Goal: Transaction & Acquisition: Purchase product/service

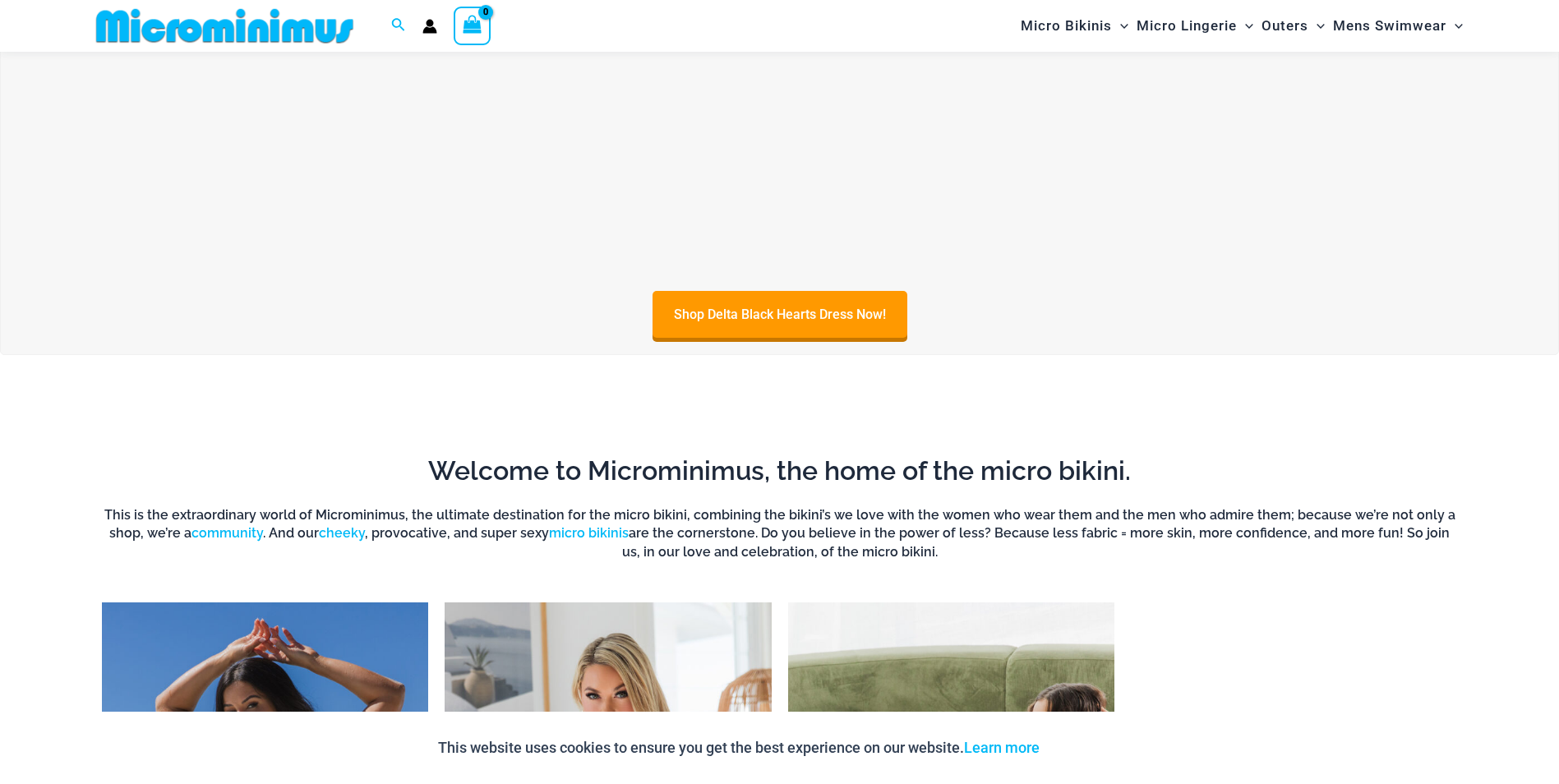
scroll to position [973, 0]
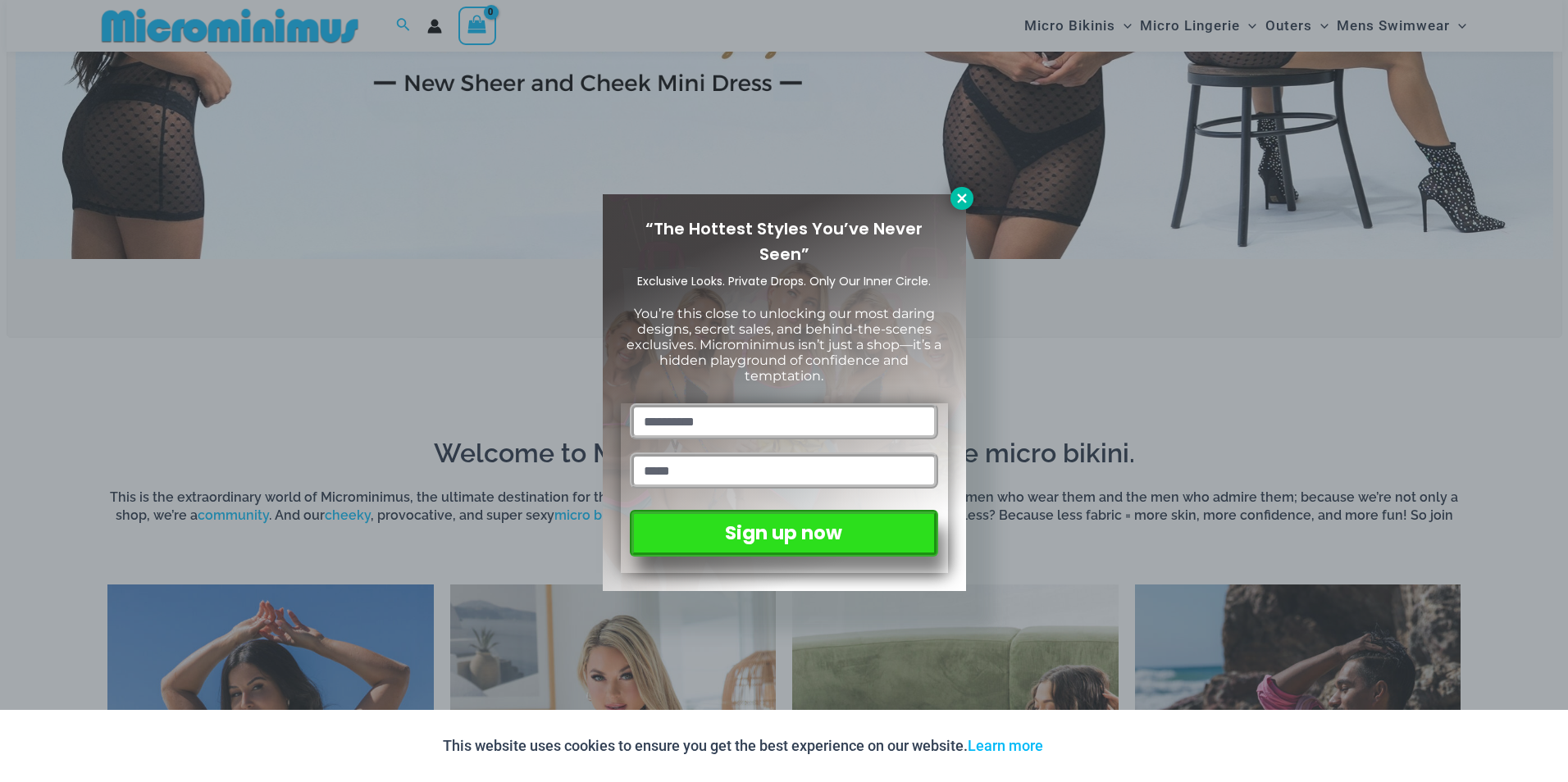
click at [961, 195] on icon at bounding box center [962, 198] width 15 height 15
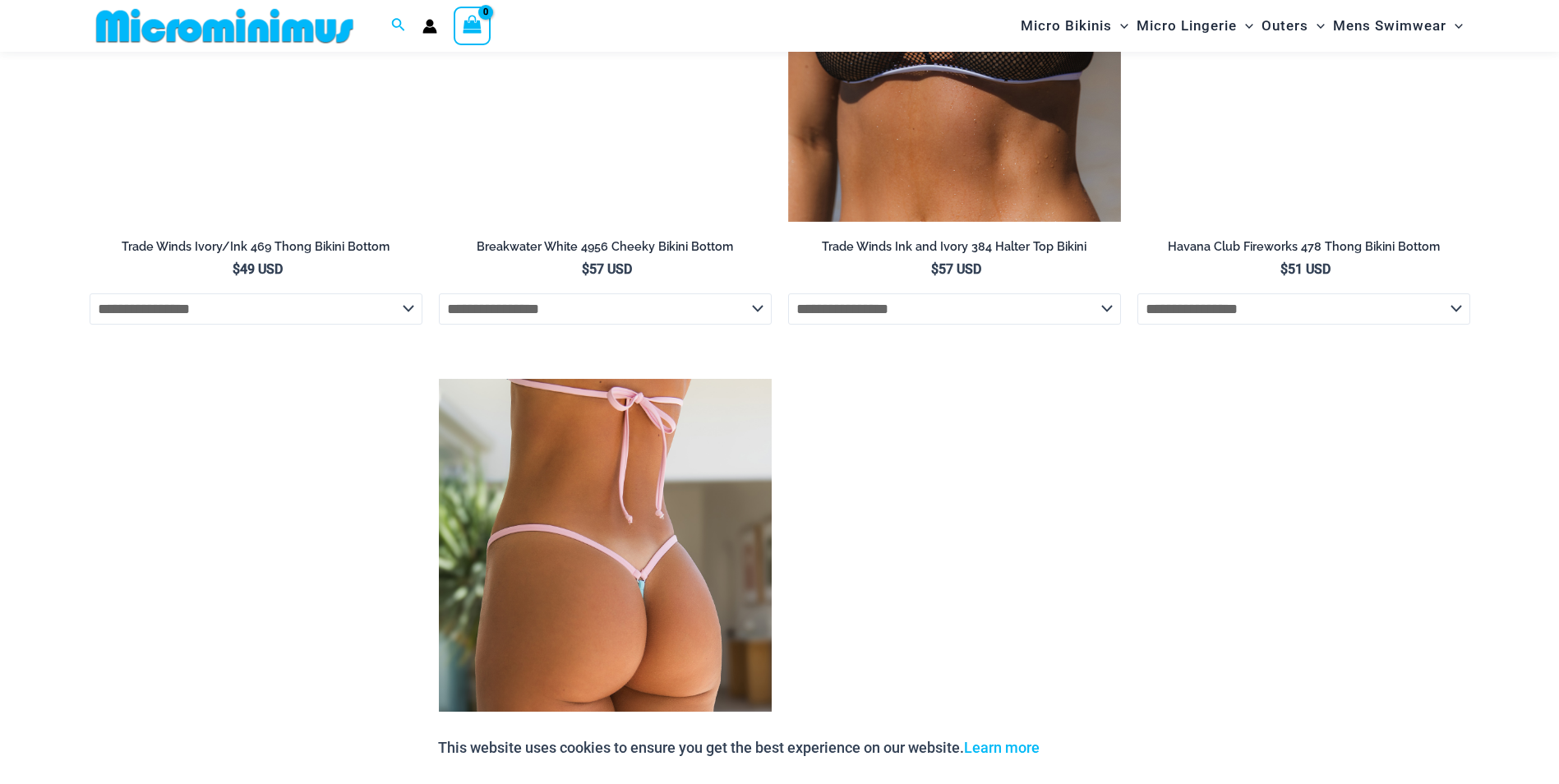
scroll to position [5493, 0]
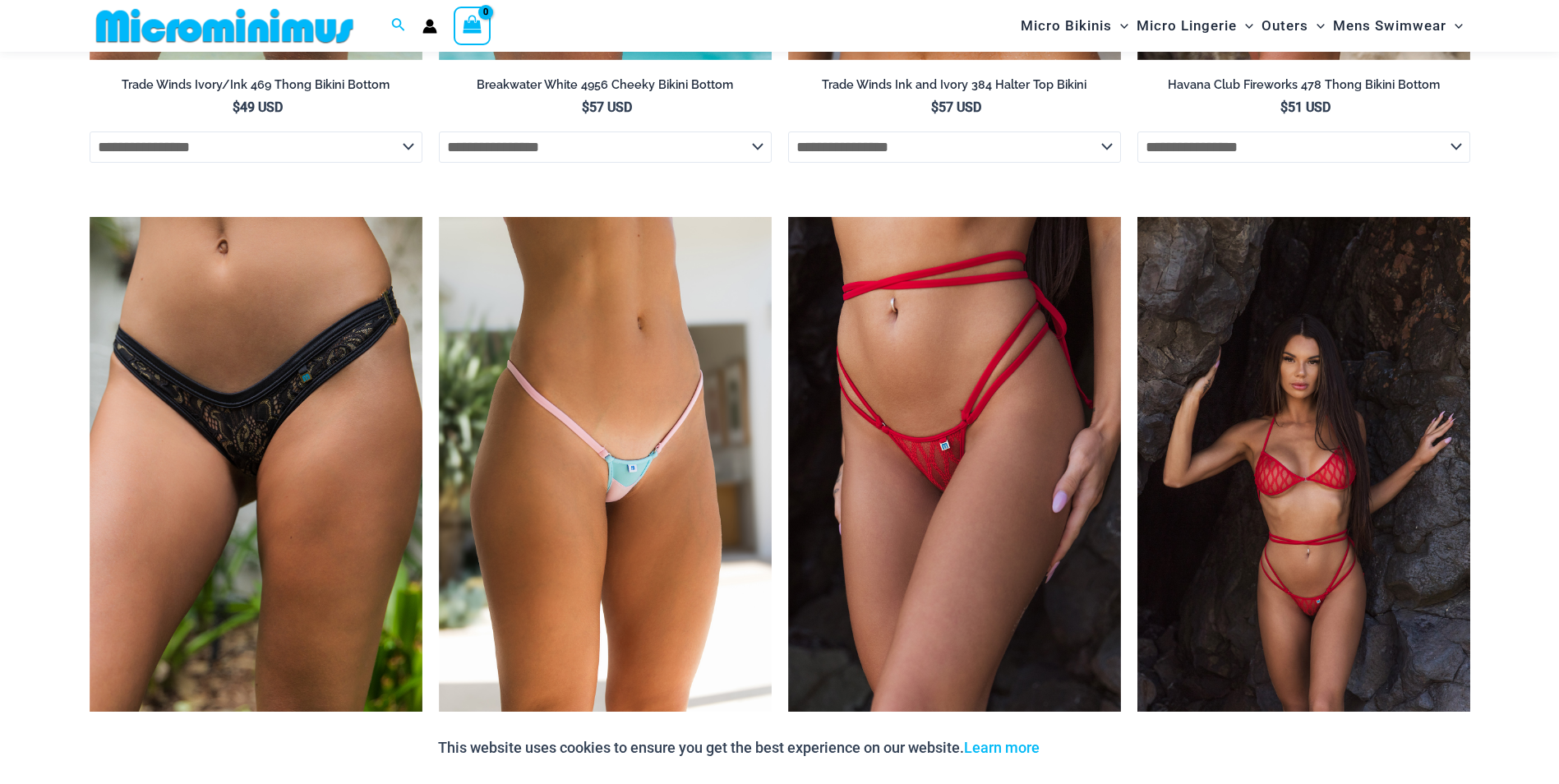
click at [1246, 497] on img at bounding box center [1304, 466] width 332 height 500
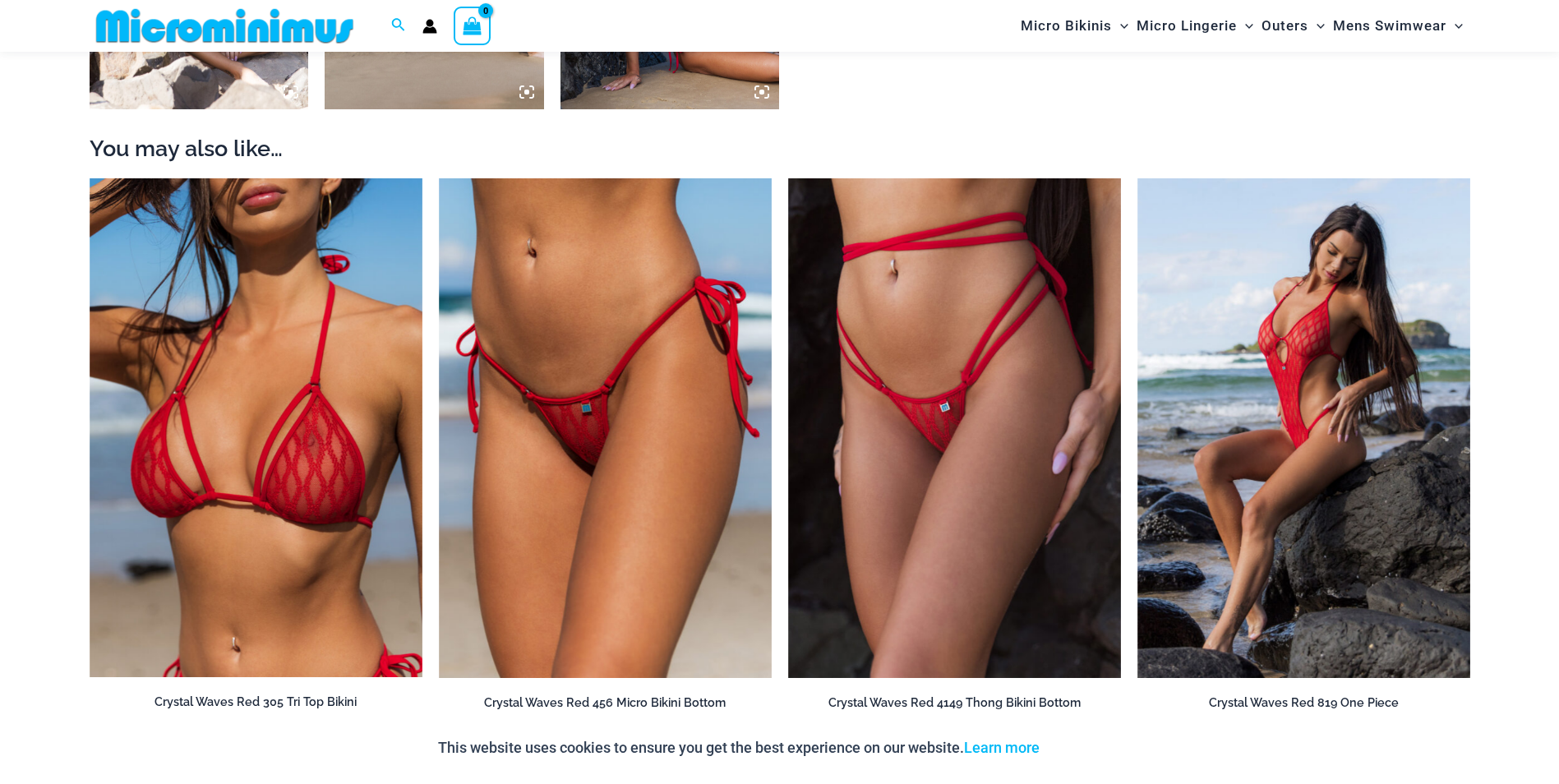
scroll to position [1795, 0]
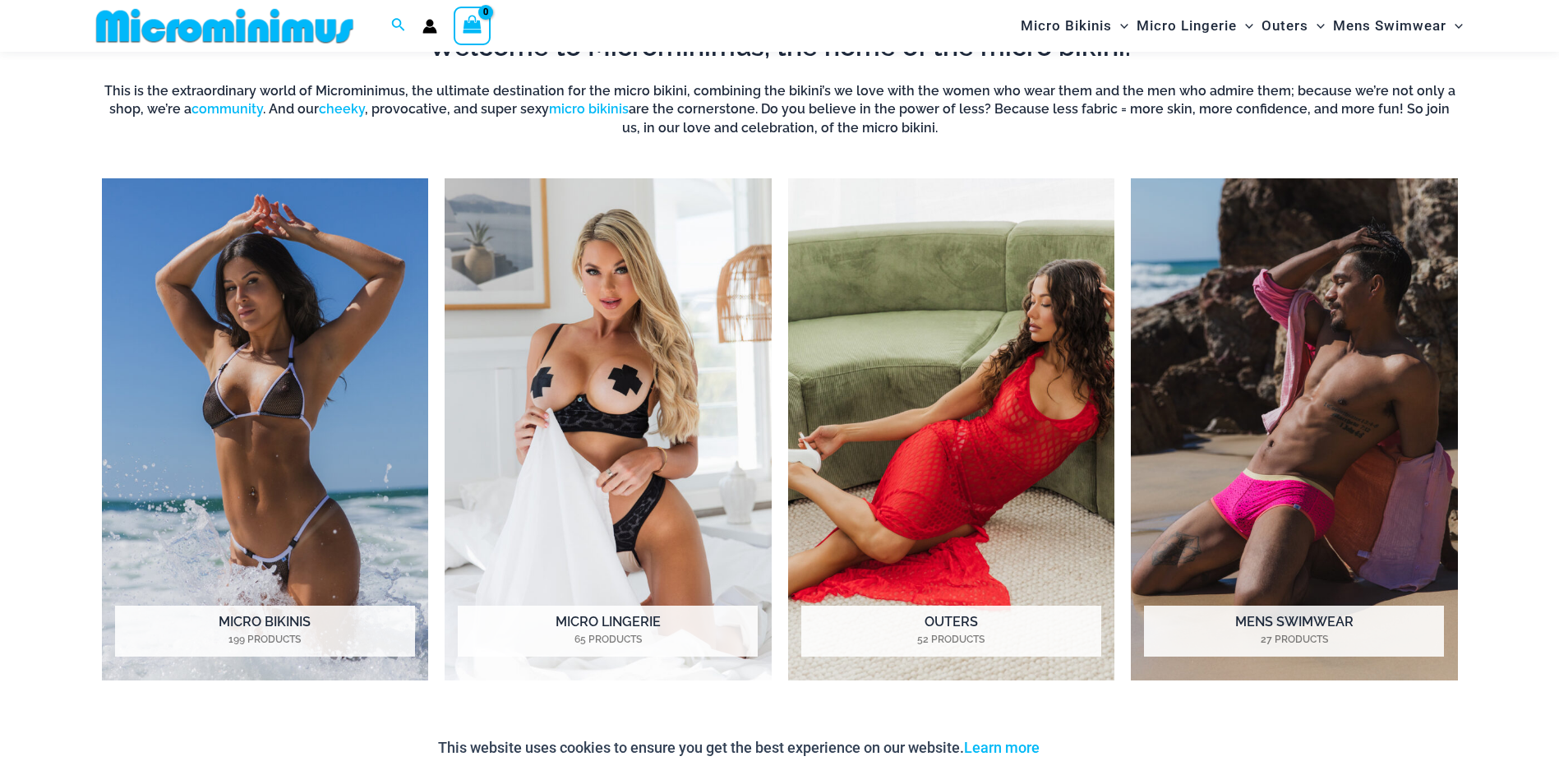
scroll to position [1367, 0]
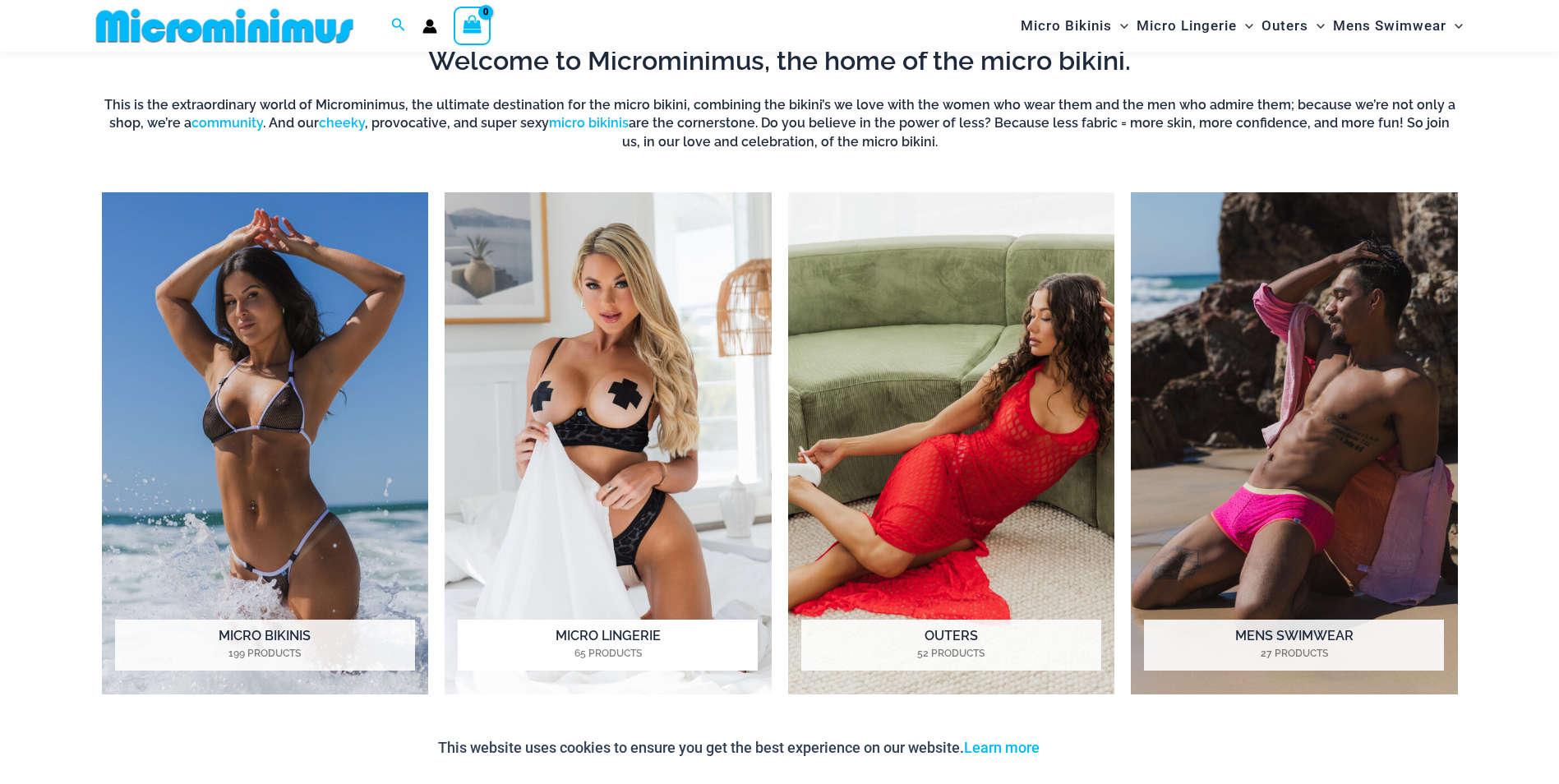
click at [621, 645] on mark "65 Products" at bounding box center [608, 653] width 300 height 15
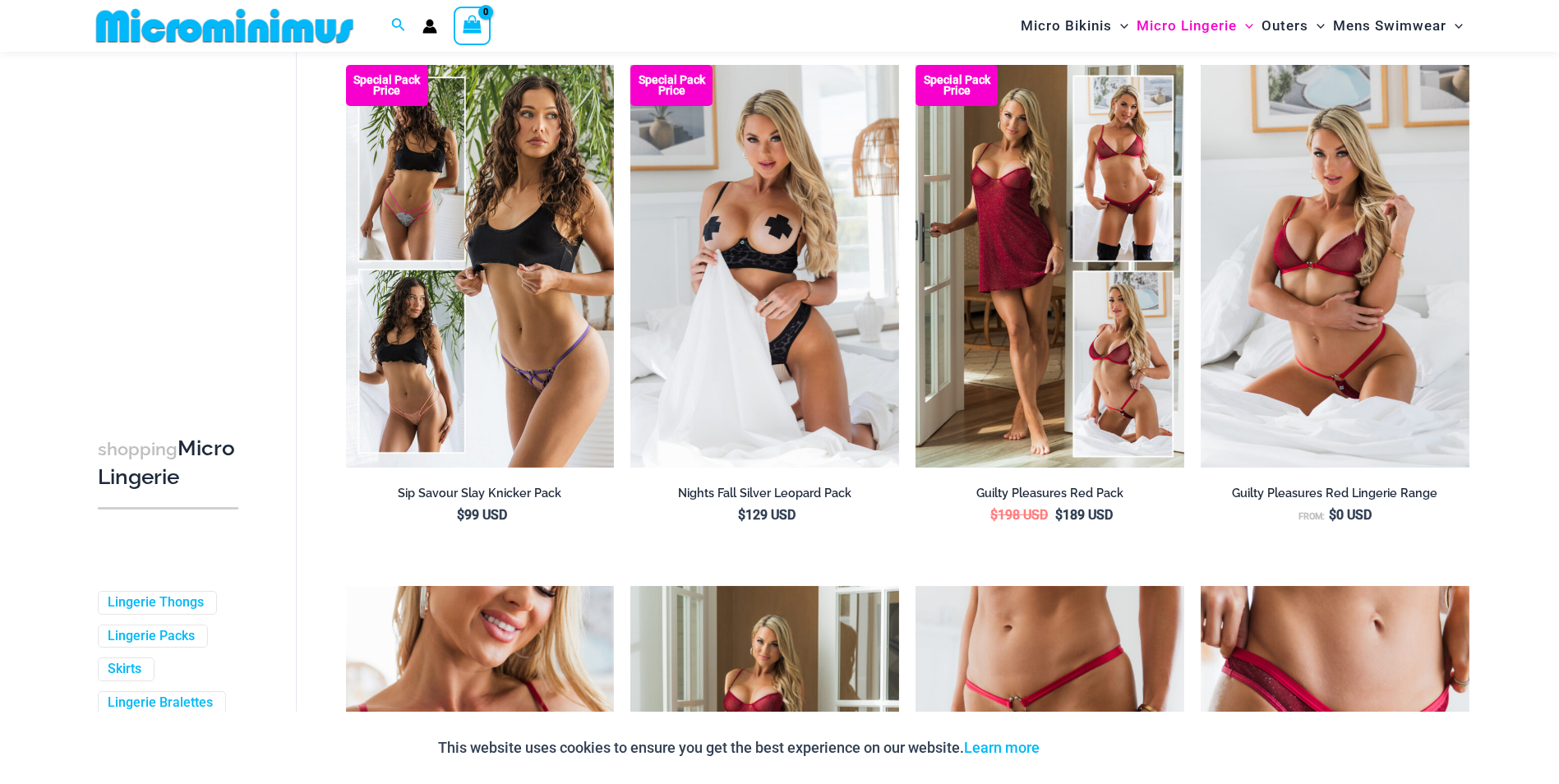
scroll to position [235, 0]
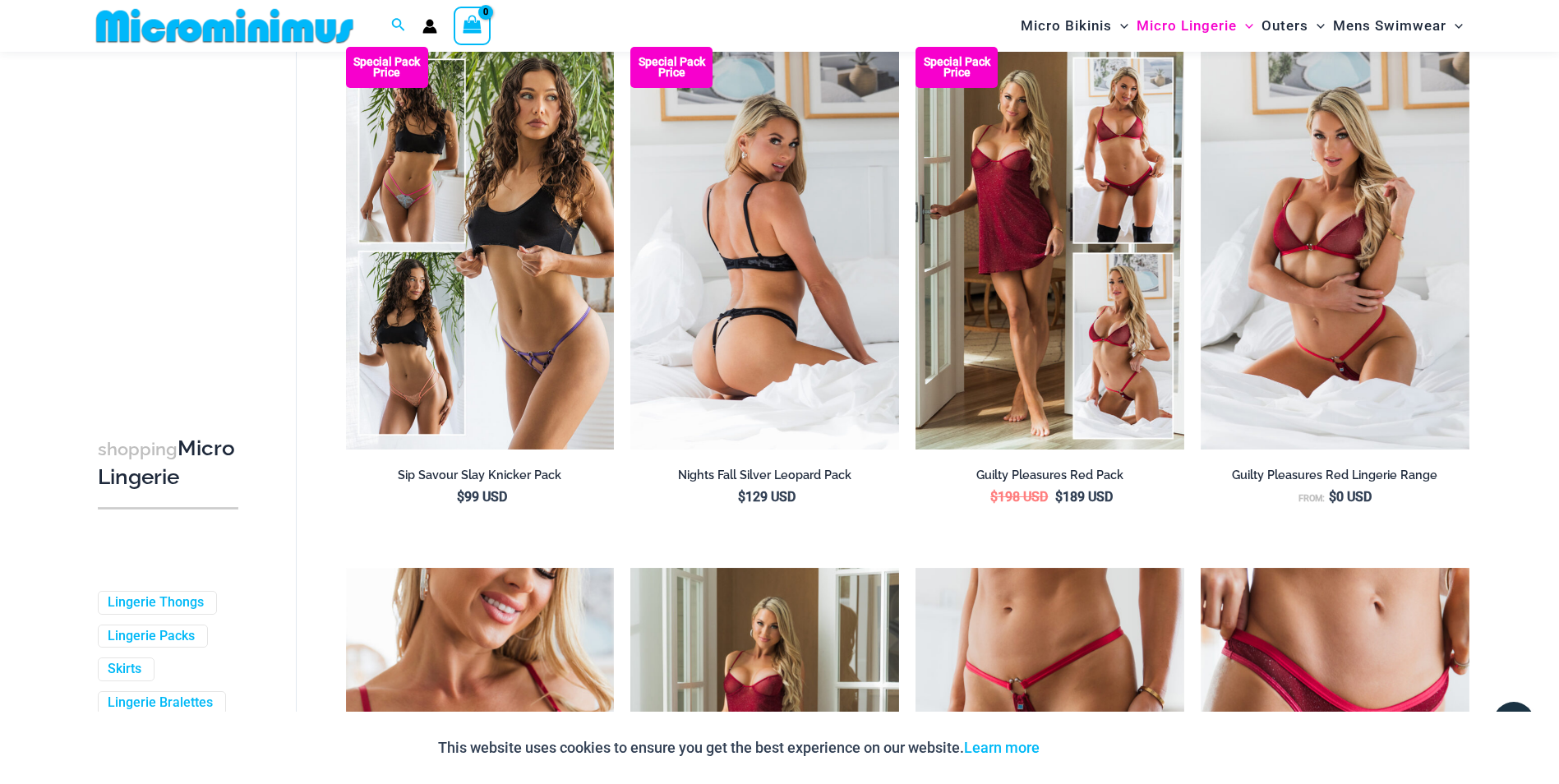
click at [707, 344] on img at bounding box center [765, 248] width 269 height 403
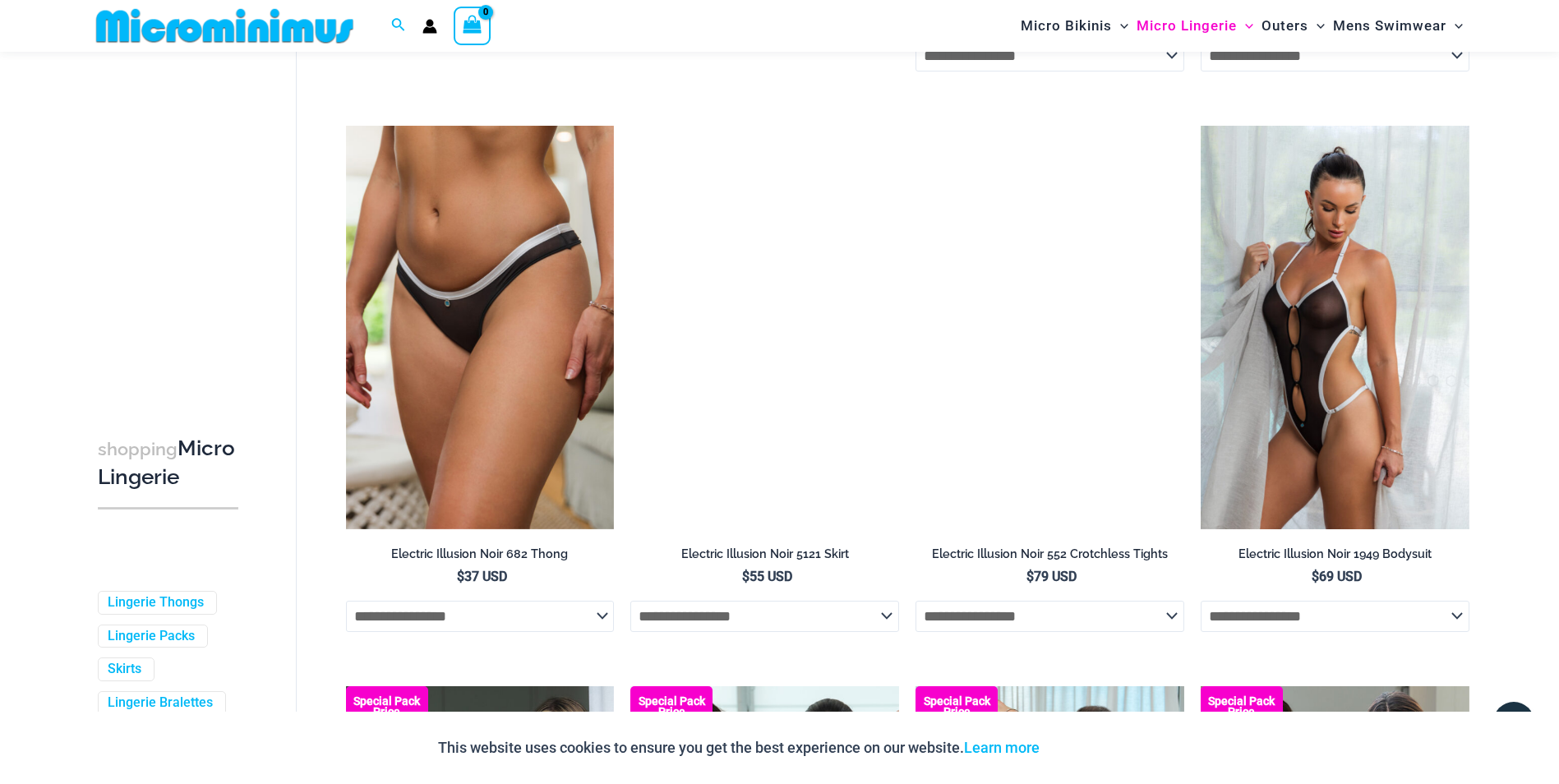
scroll to position [3439, 0]
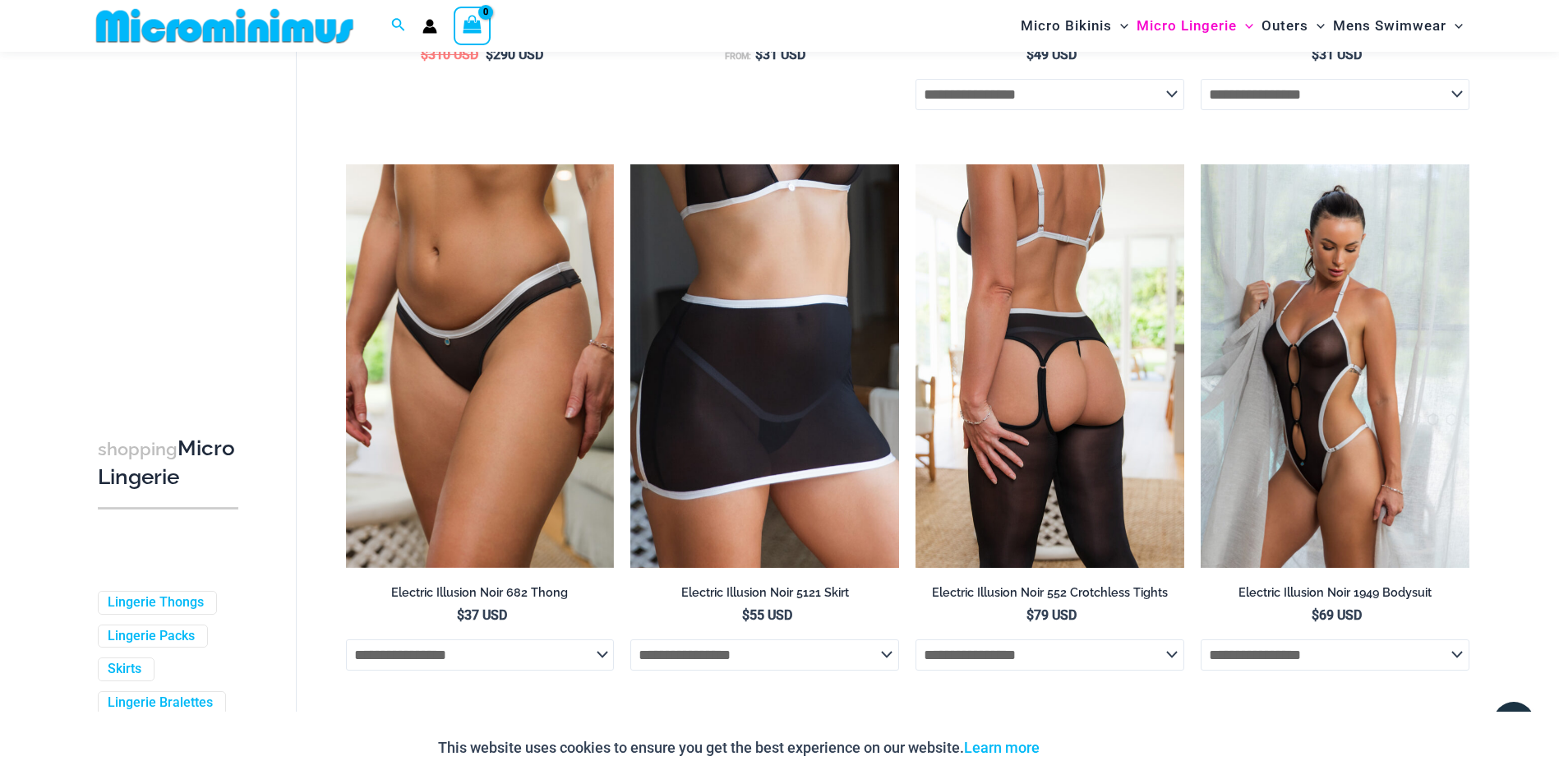
click at [1058, 362] on img at bounding box center [1049, 366] width 269 height 403
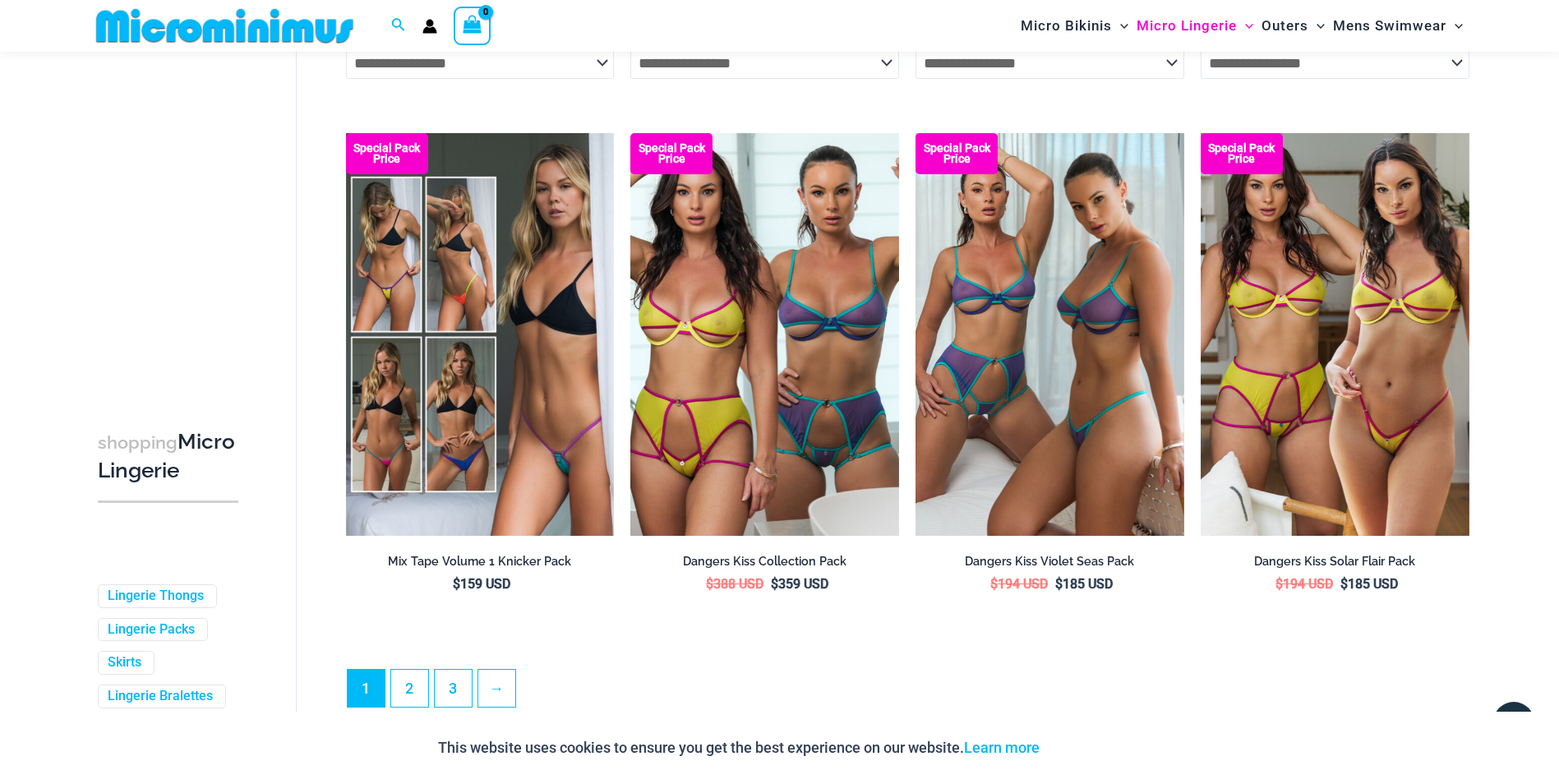
scroll to position [4014, 0]
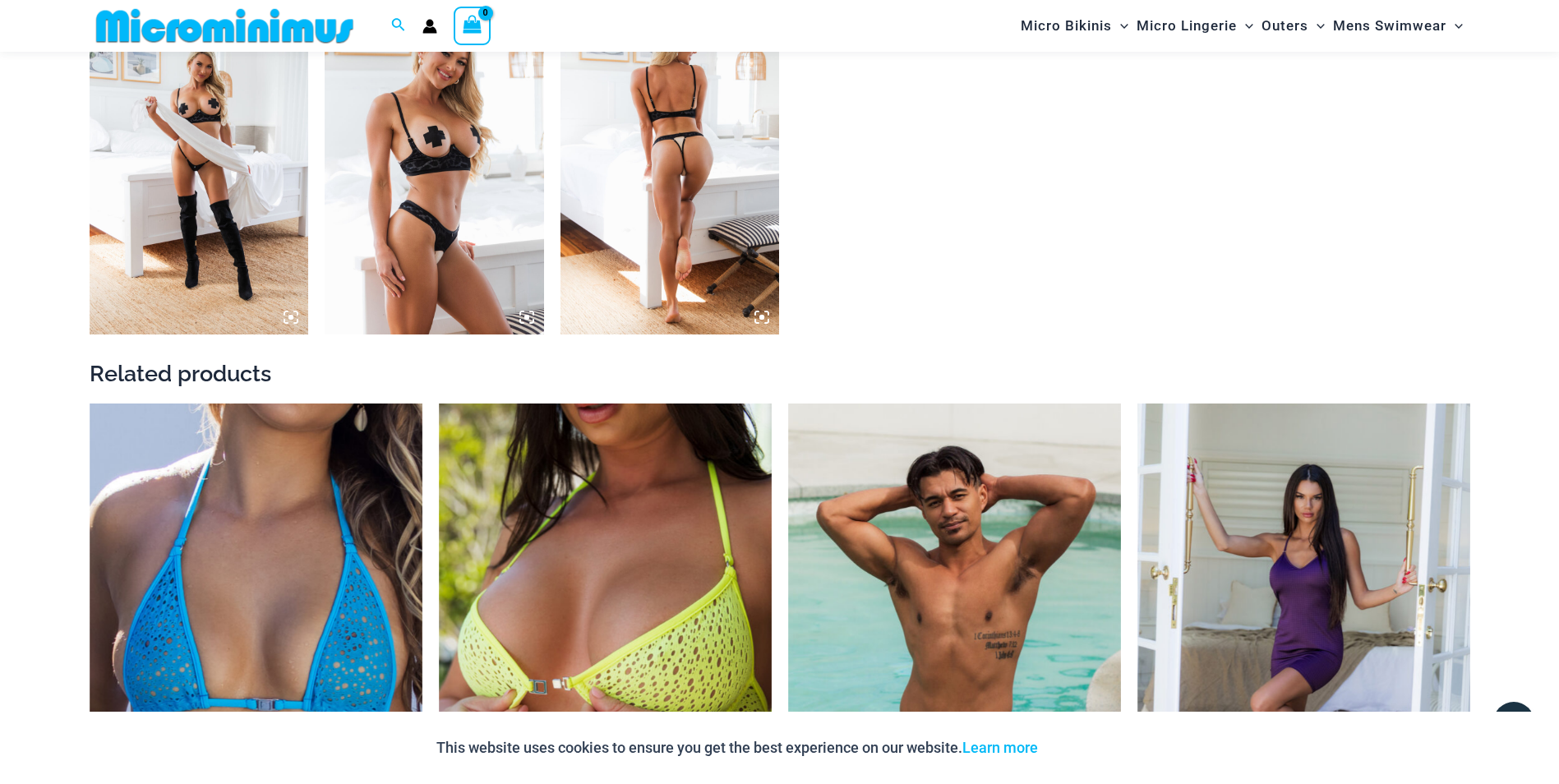
scroll to position [2617, 0]
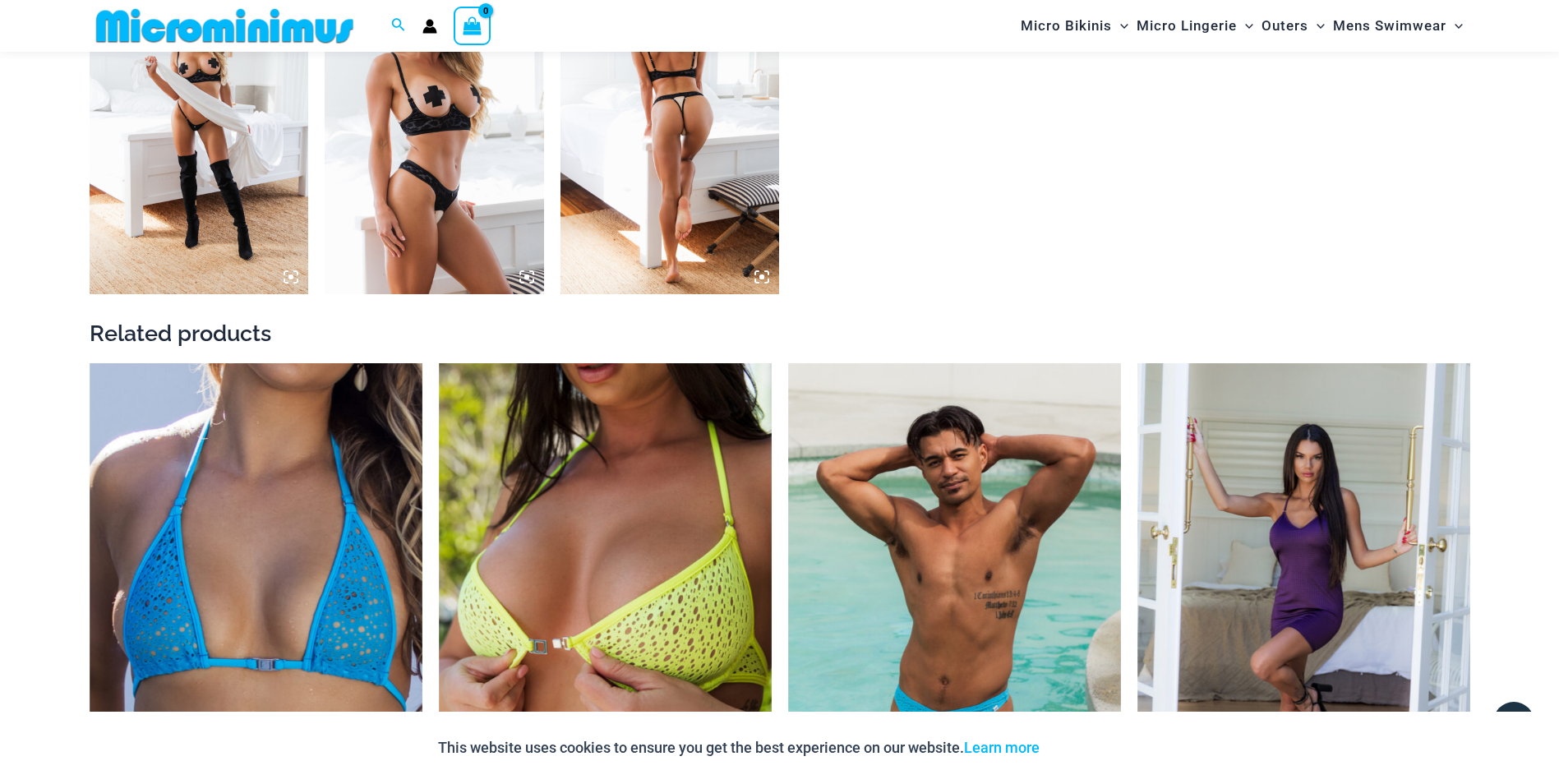
click at [683, 213] on img at bounding box center [671, 130] width 220 height 329
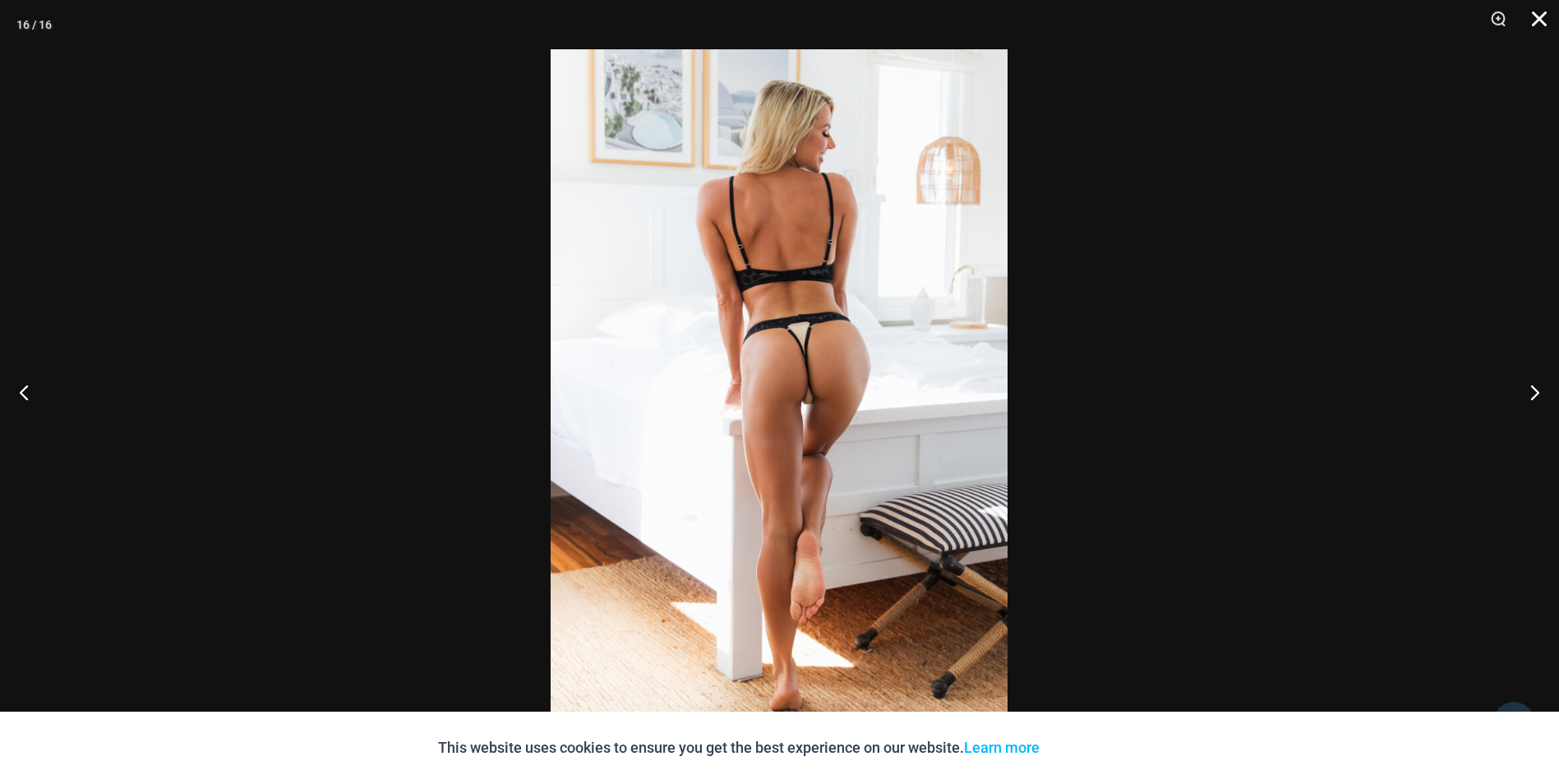
click at [1537, 13] on button "Close" at bounding box center [1533, 24] width 41 height 49
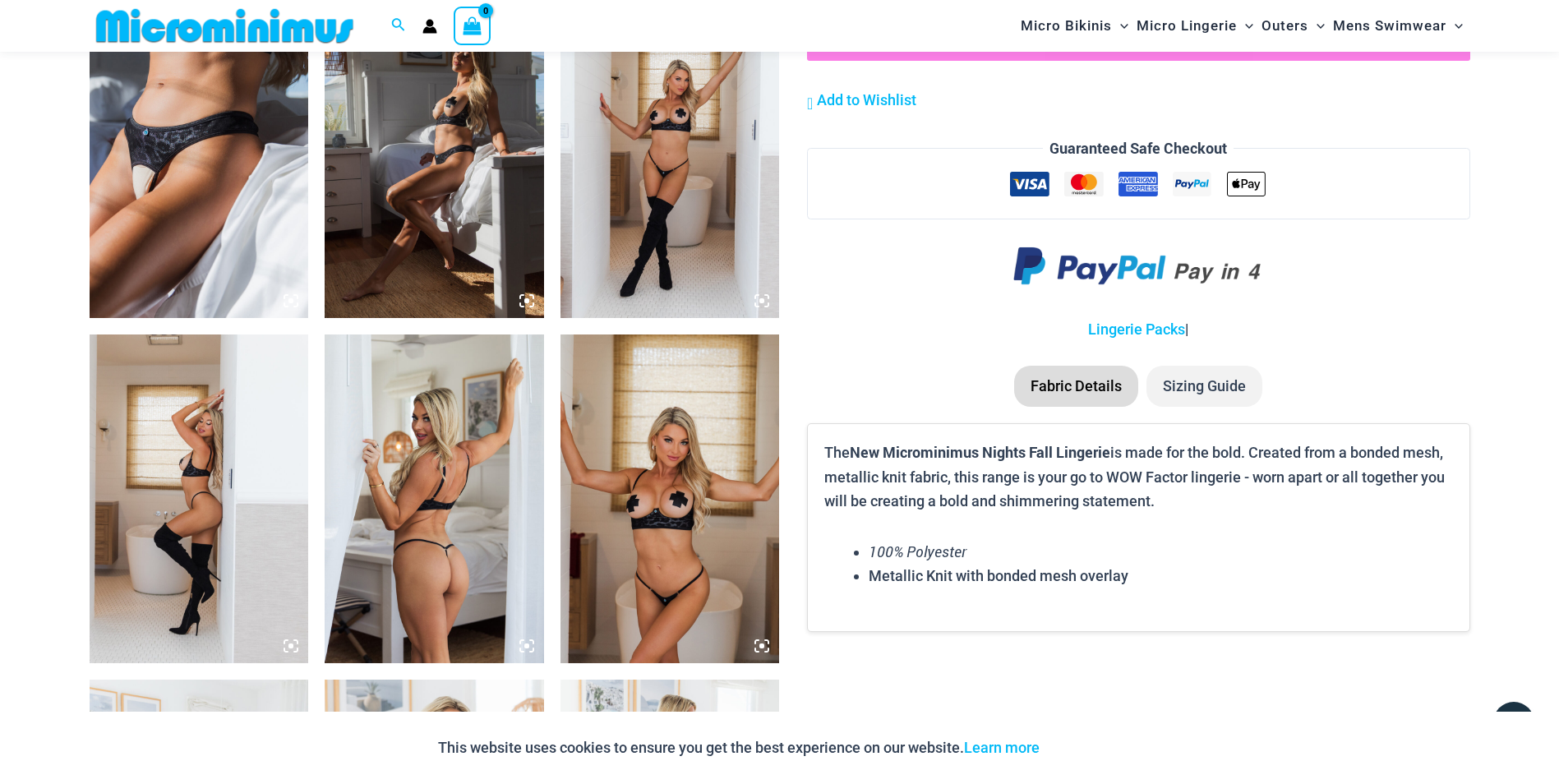
scroll to position [1795, 0]
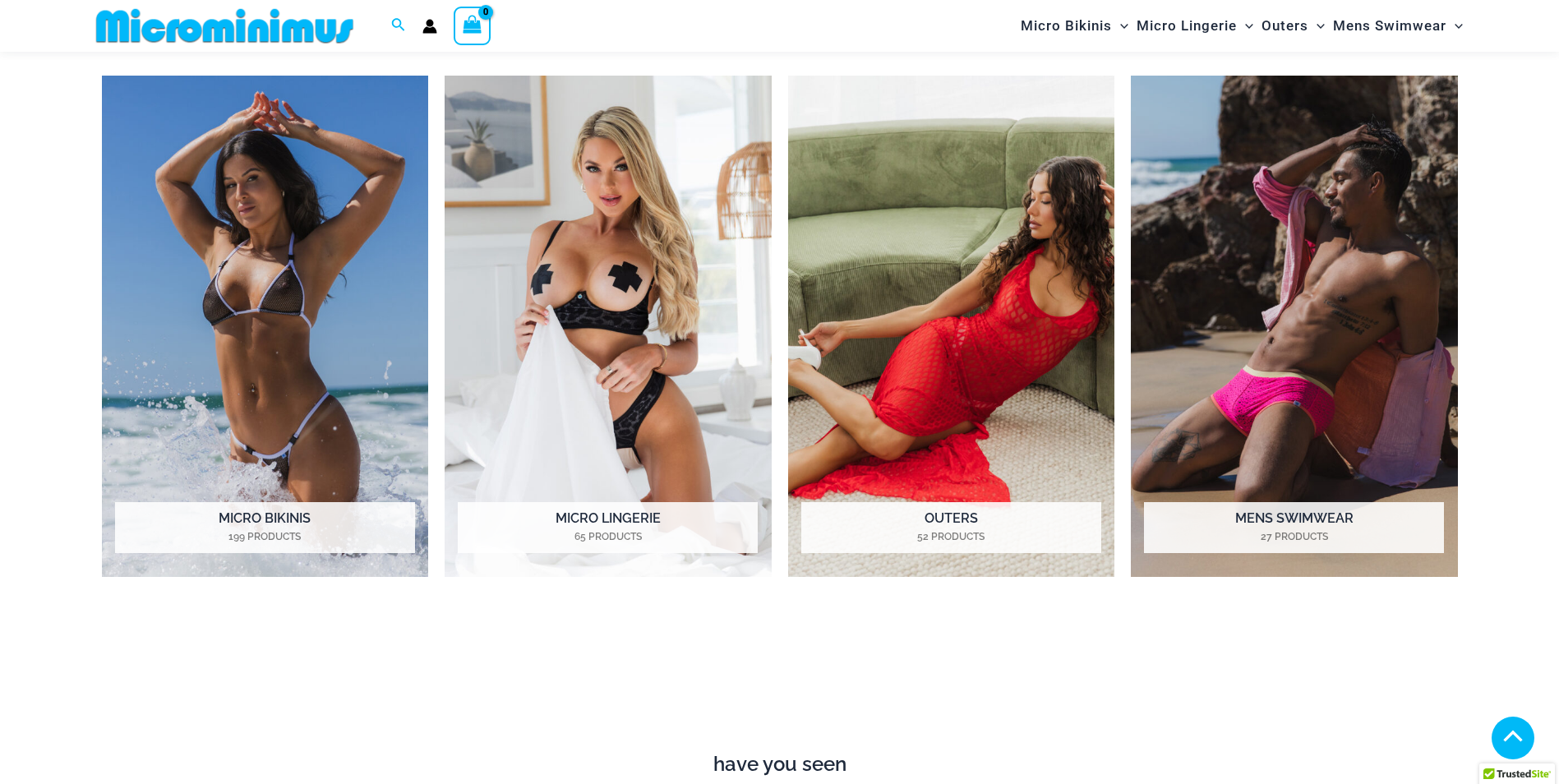
scroll to position [1365, 0]
